Goal: Use online tool/utility

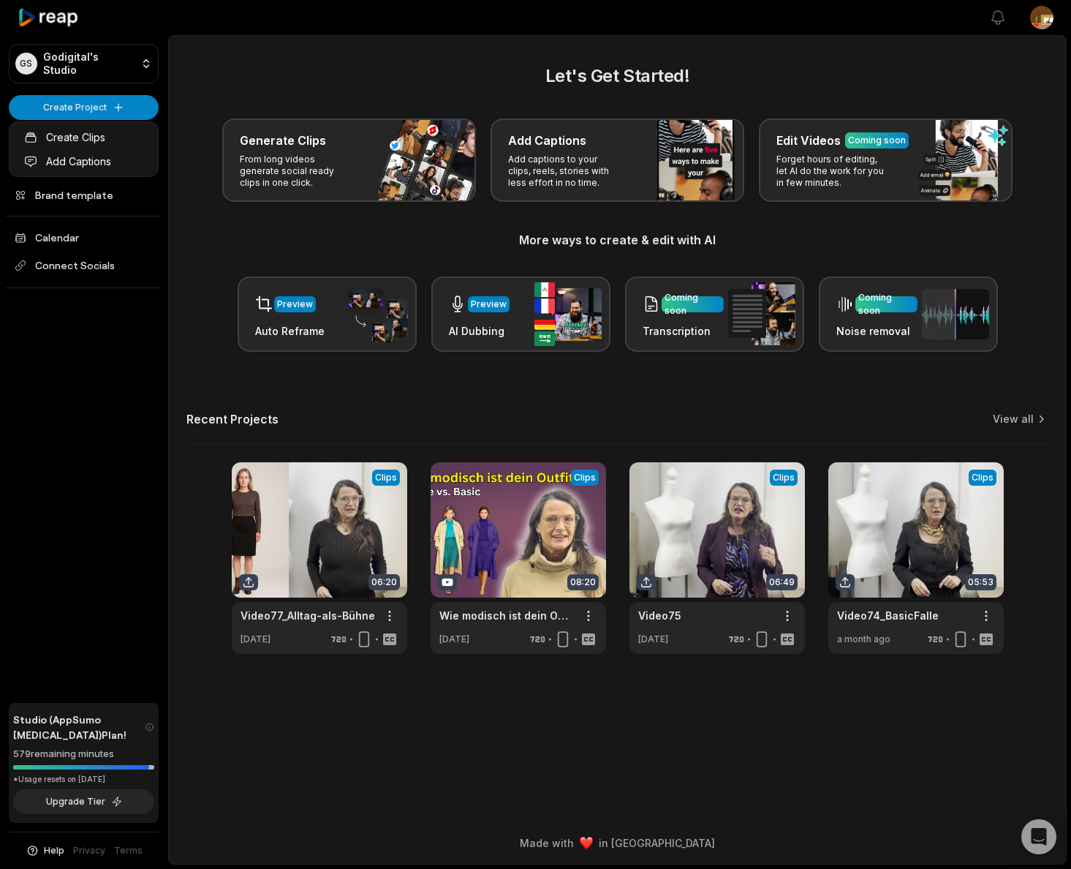
click at [62, 114] on html "GS Godigital's Studio Create Project Home Projects Brand template Calendar Conn…" at bounding box center [535, 434] width 1071 height 869
click at [69, 140] on link "Create Clips" at bounding box center [83, 137] width 143 height 24
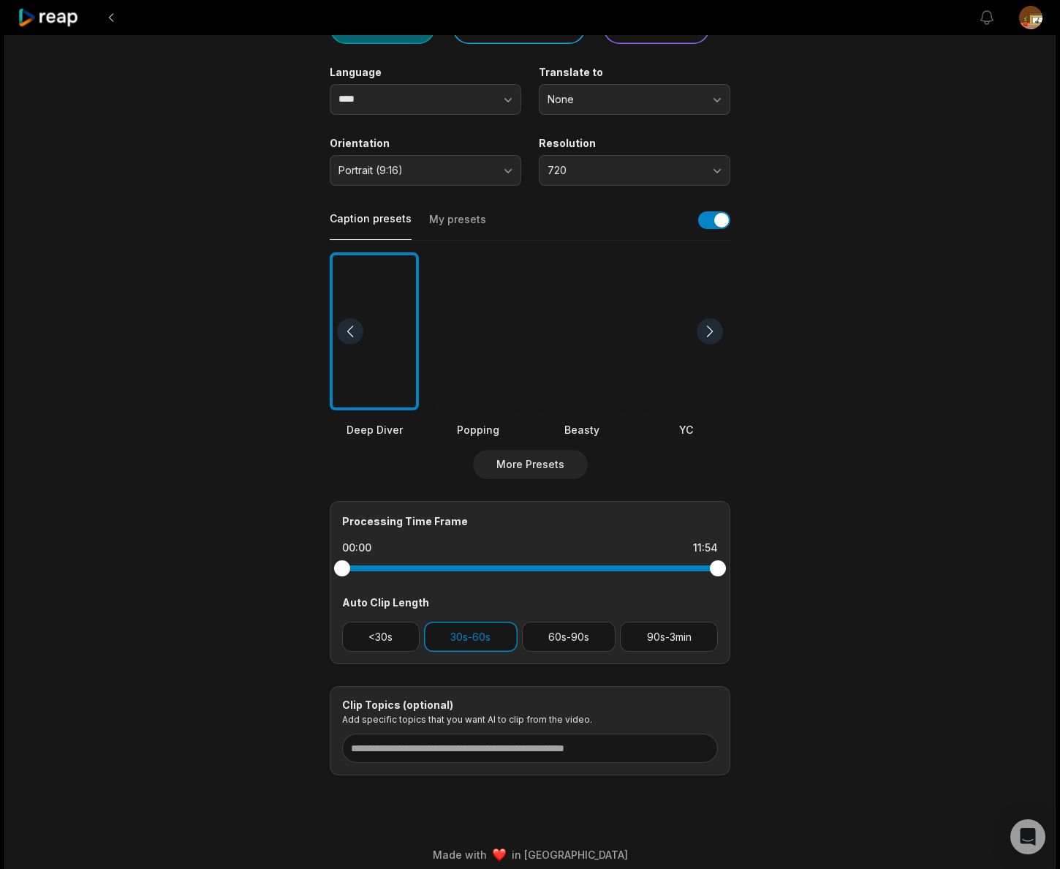
scroll to position [185, 0]
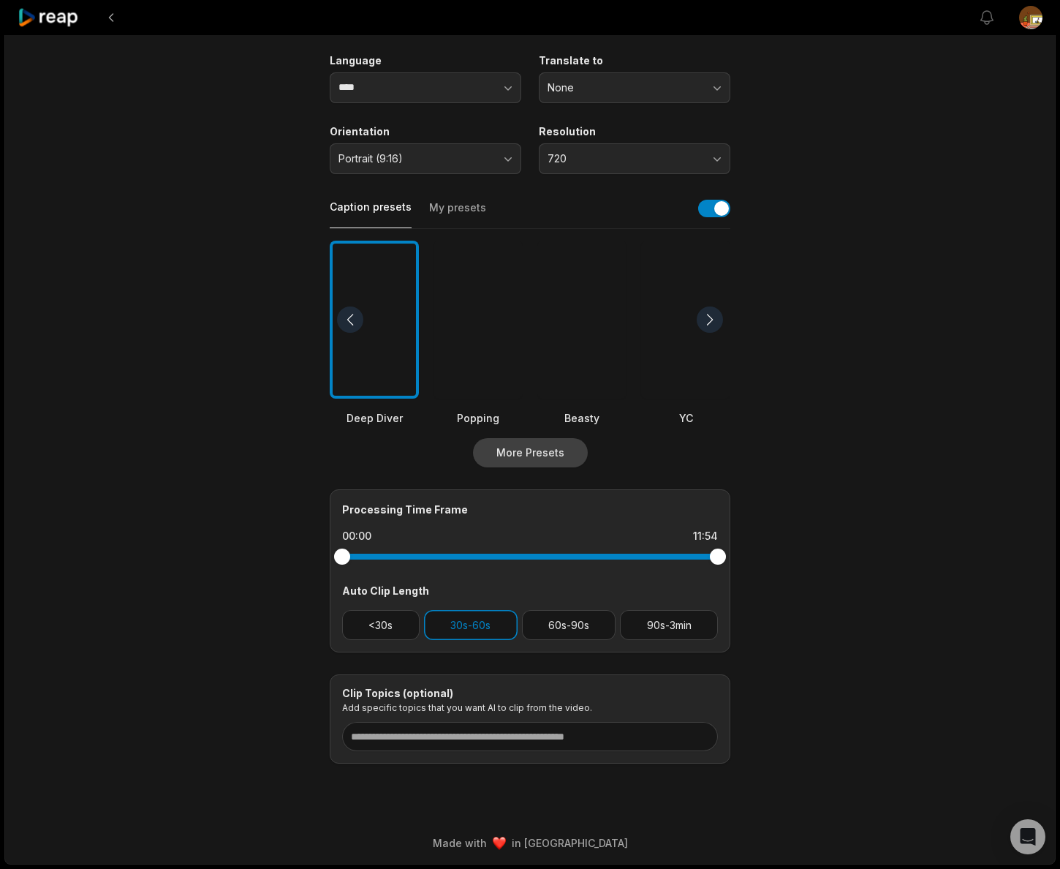
click at [544, 454] on button "More Presets" at bounding box center [530, 452] width 115 height 29
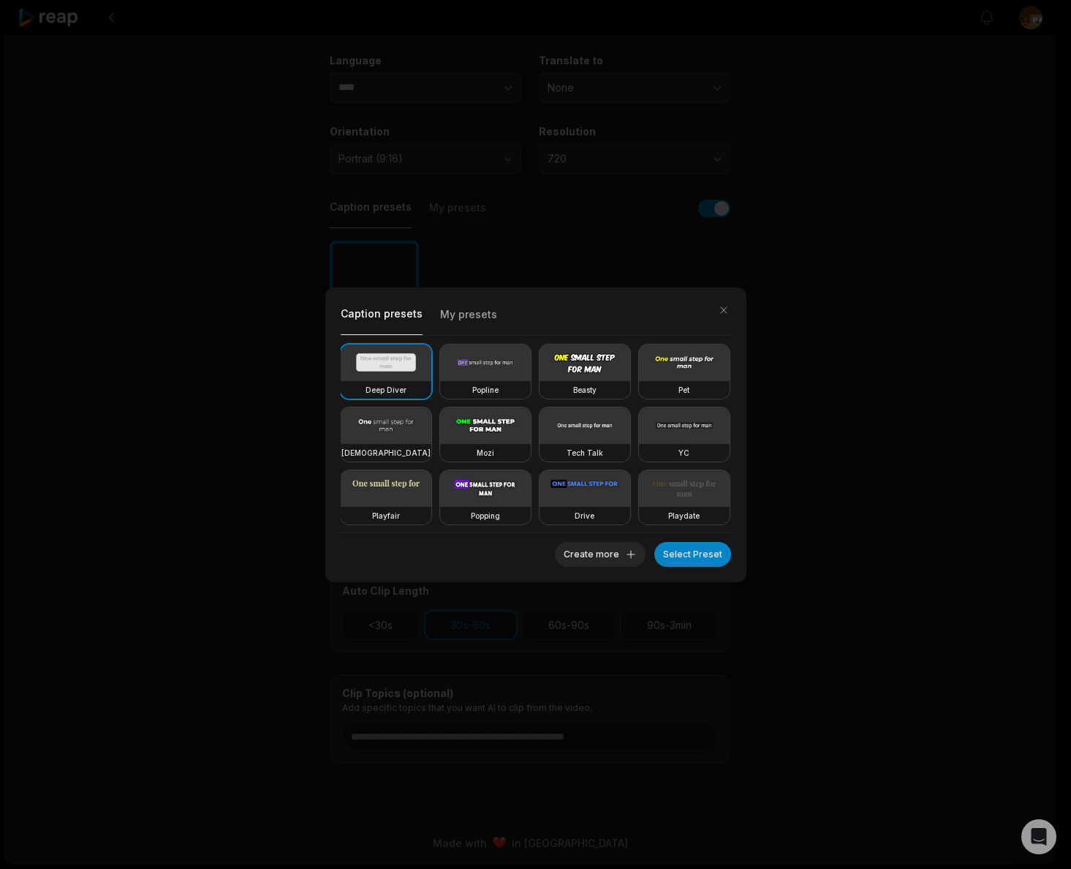
click at [480, 318] on button "My presets" at bounding box center [468, 318] width 57 height 31
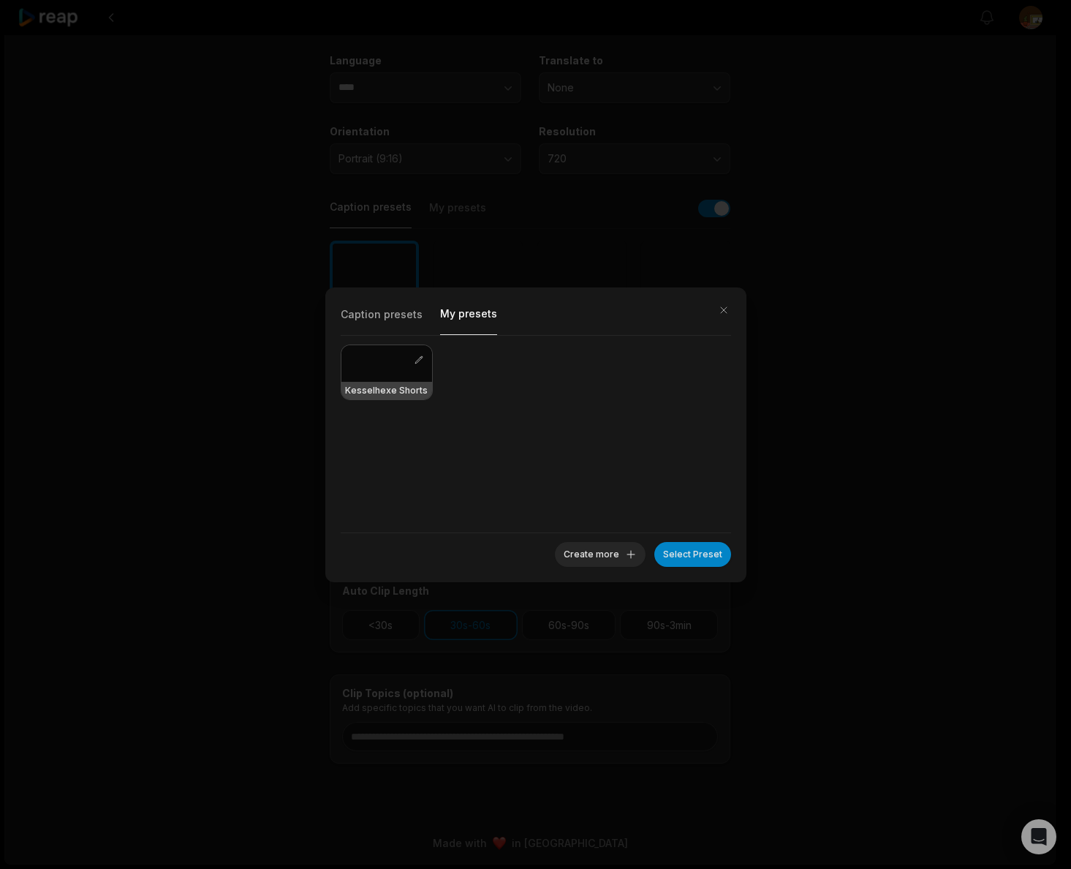
click at [409, 388] on h3 "Kesselhexe Shorts" at bounding box center [386, 391] width 83 height 12
click at [374, 364] on div at bounding box center [387, 363] width 91 height 37
click at [699, 559] on button "Select Preset" at bounding box center [693, 554] width 77 height 25
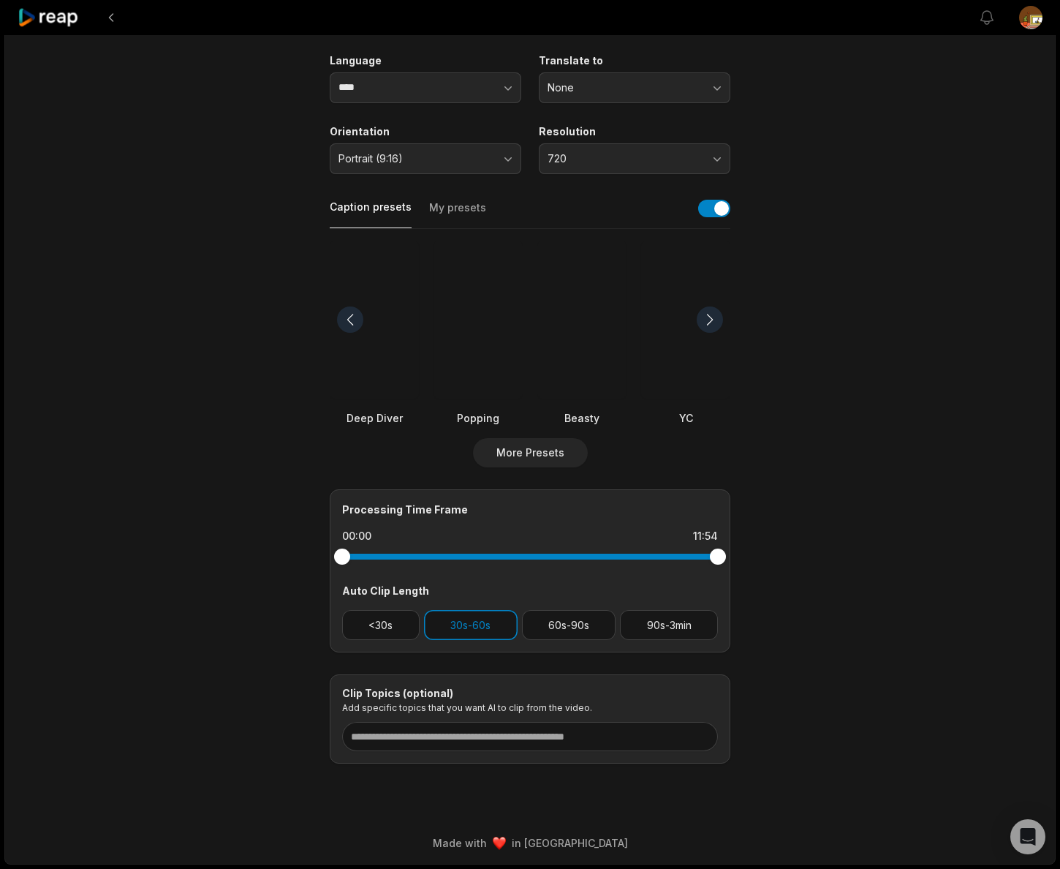
scroll to position [0, 0]
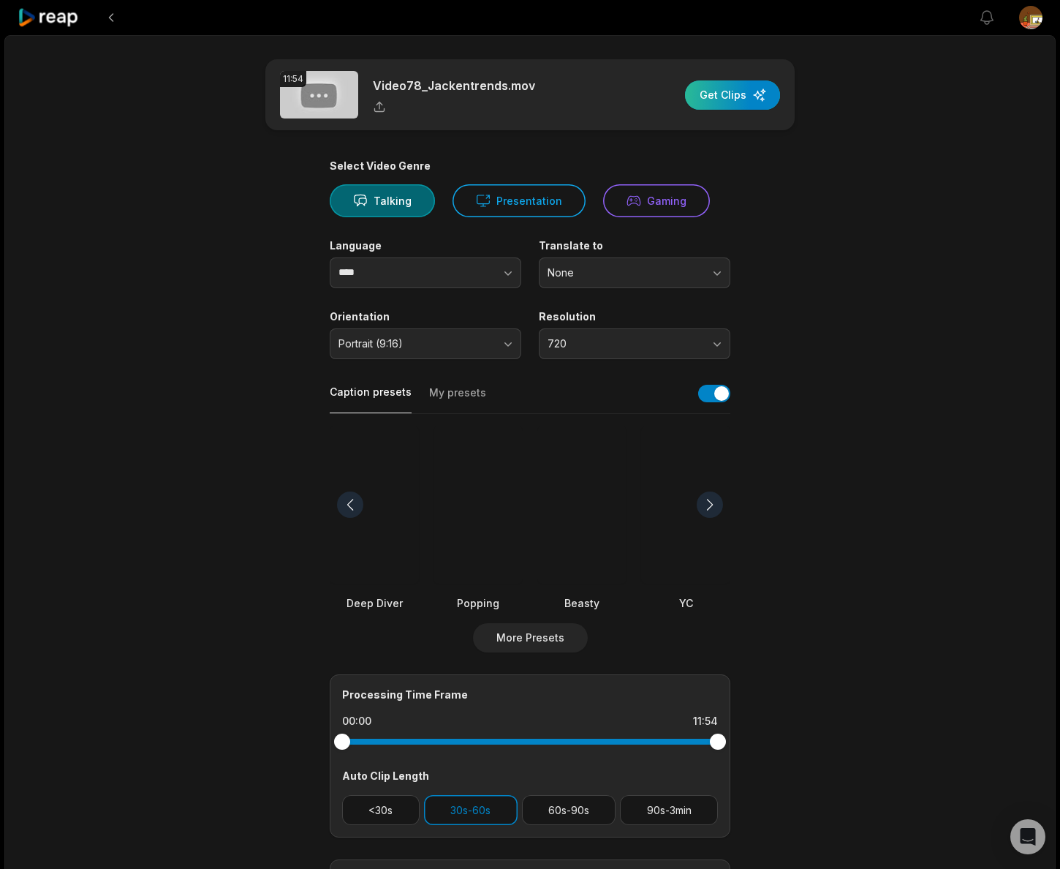
click at [730, 91] on div "button" at bounding box center [732, 94] width 95 height 29
